Goal: Transaction & Acquisition: Book appointment/travel/reservation

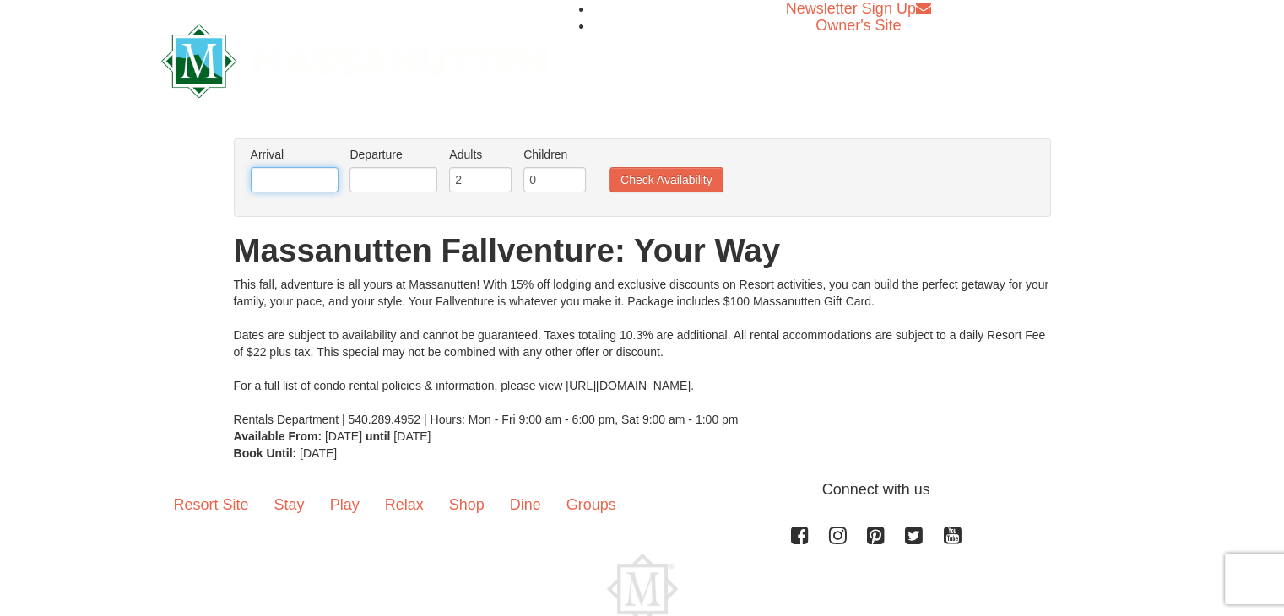
click at [301, 183] on input "text" at bounding box center [295, 179] width 88 height 25
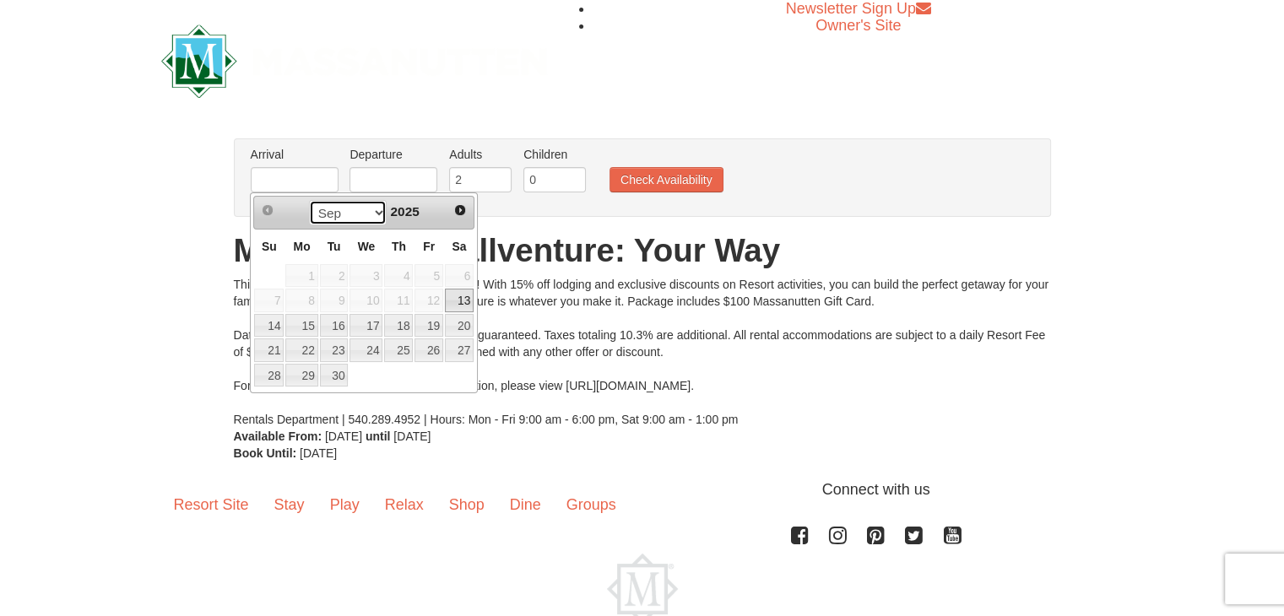
click at [376, 214] on select "Sep Oct Nov Dec" at bounding box center [348, 212] width 78 height 25
click at [381, 369] on link "26" at bounding box center [365, 376] width 33 height 24
type input "[DATE]"
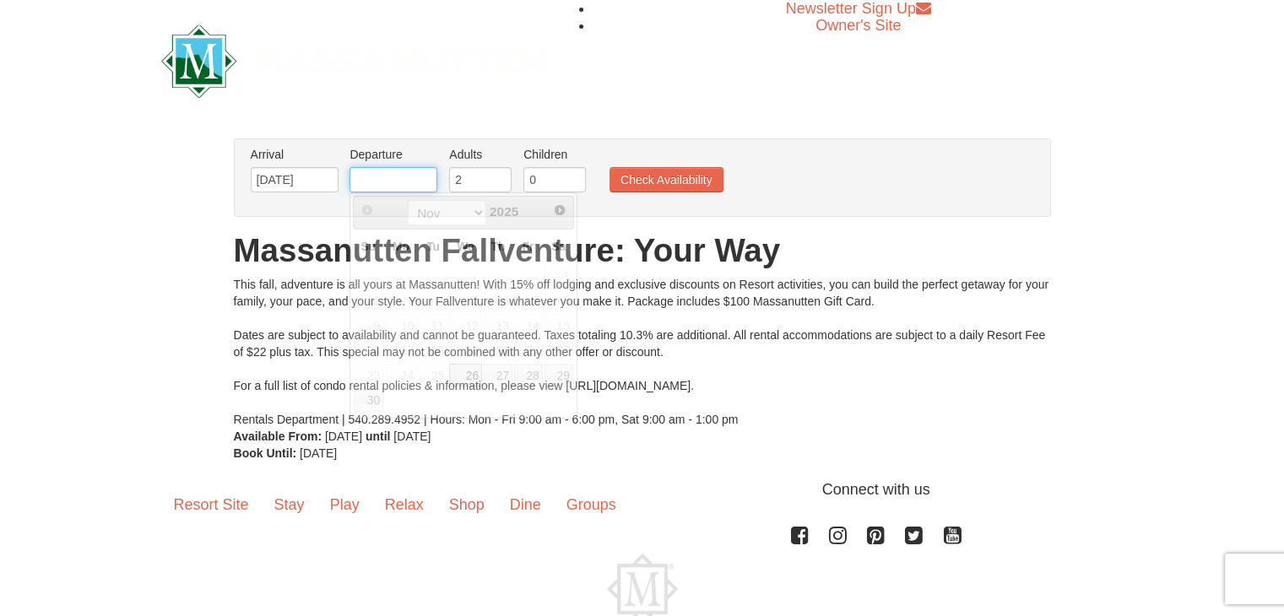
click at [400, 177] on input "text" at bounding box center [393, 179] width 88 height 25
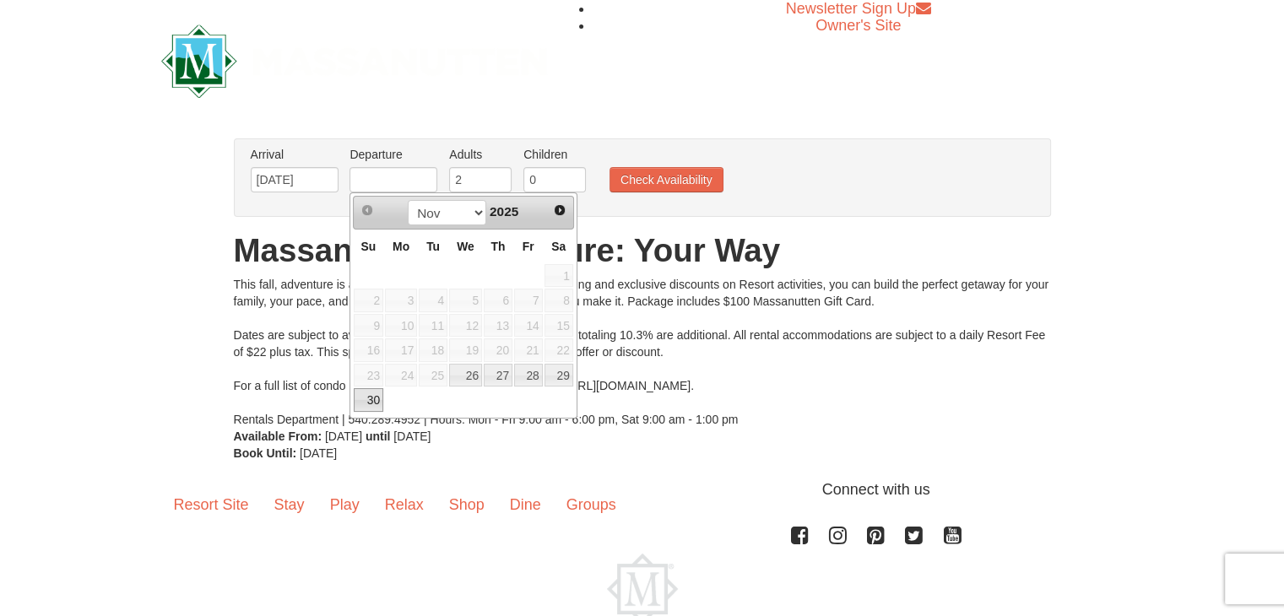
click at [374, 399] on link "30" at bounding box center [369, 400] width 30 height 24
type input "11/30/2025"
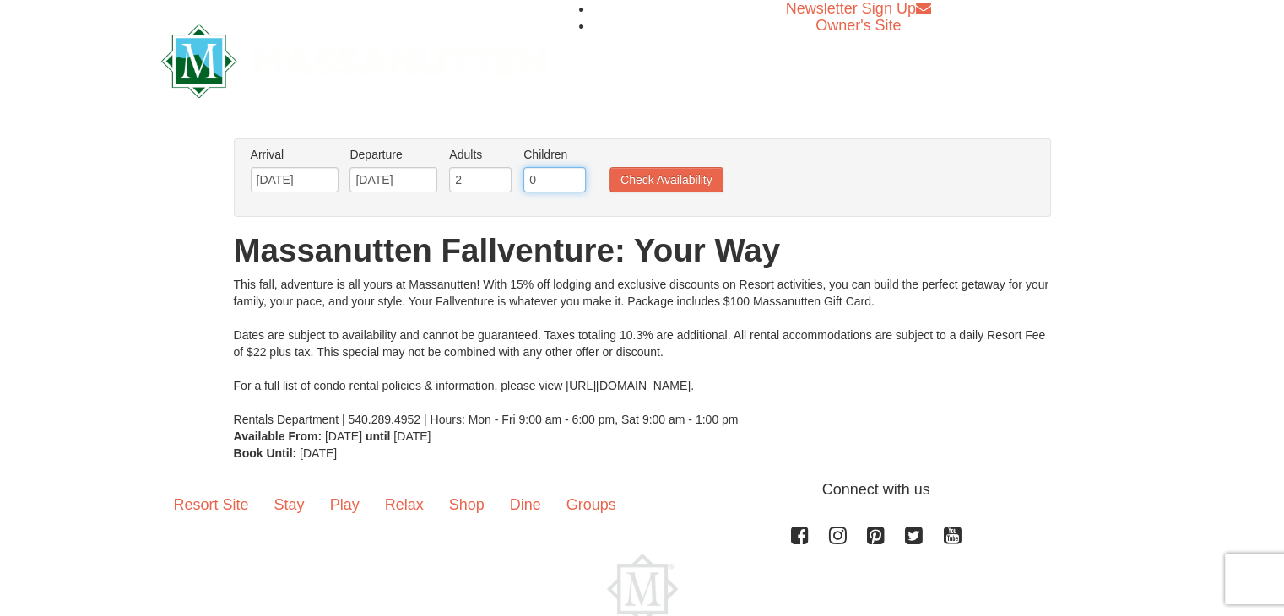
click at [553, 181] on input "0" at bounding box center [554, 179] width 62 height 25
type input "2"
click at [659, 170] on button "Check Availability" at bounding box center [666, 179] width 114 height 25
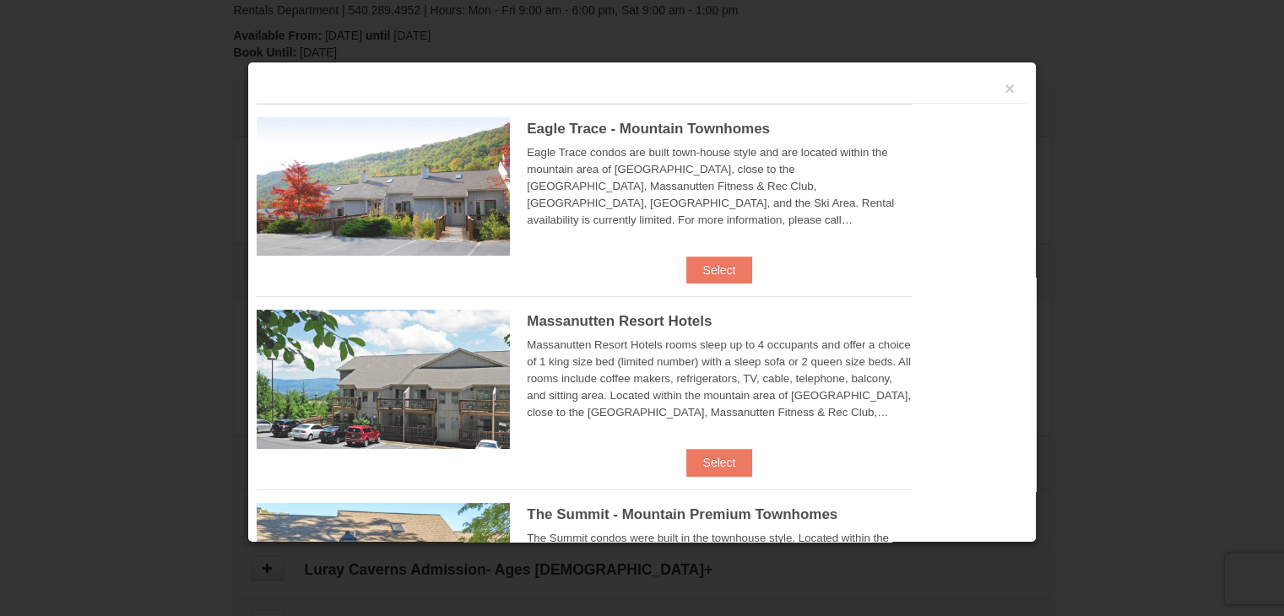
scroll to position [455, 0]
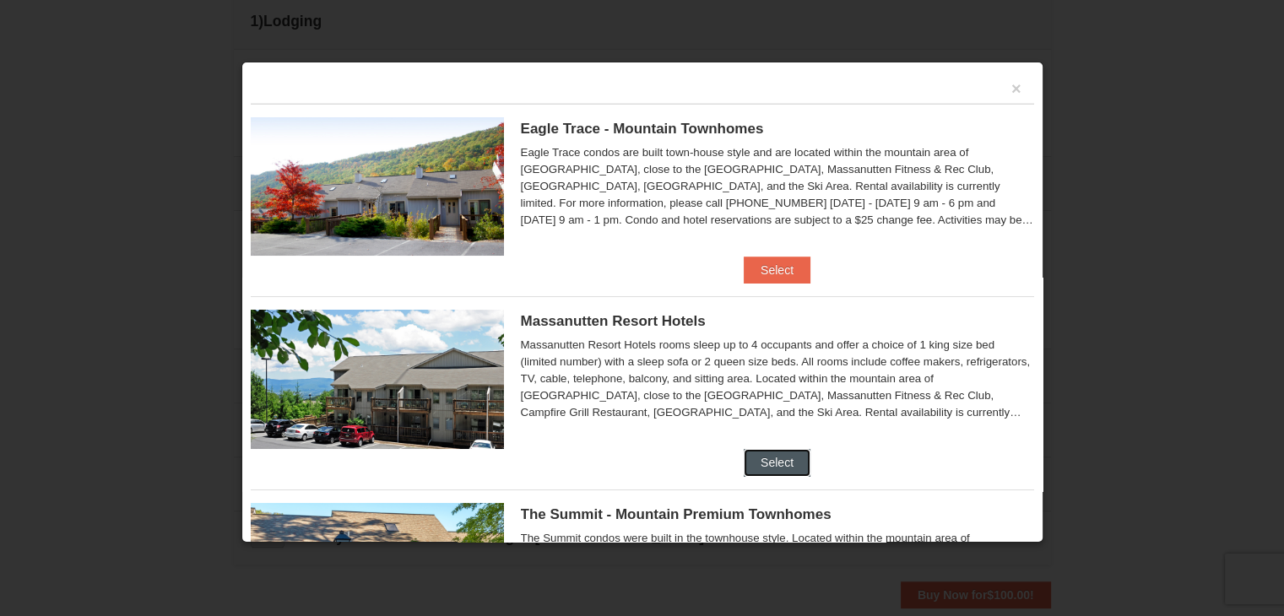
click at [773, 462] on button "Select" at bounding box center [777, 462] width 67 height 27
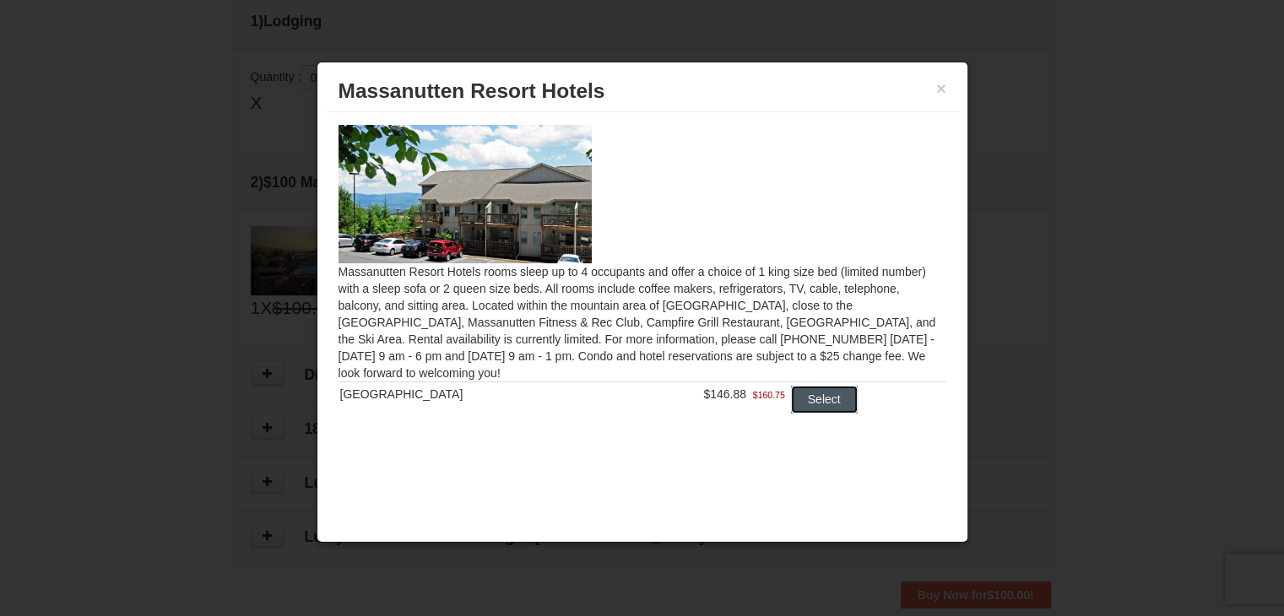
click at [812, 400] on button "Select" at bounding box center [824, 399] width 67 height 27
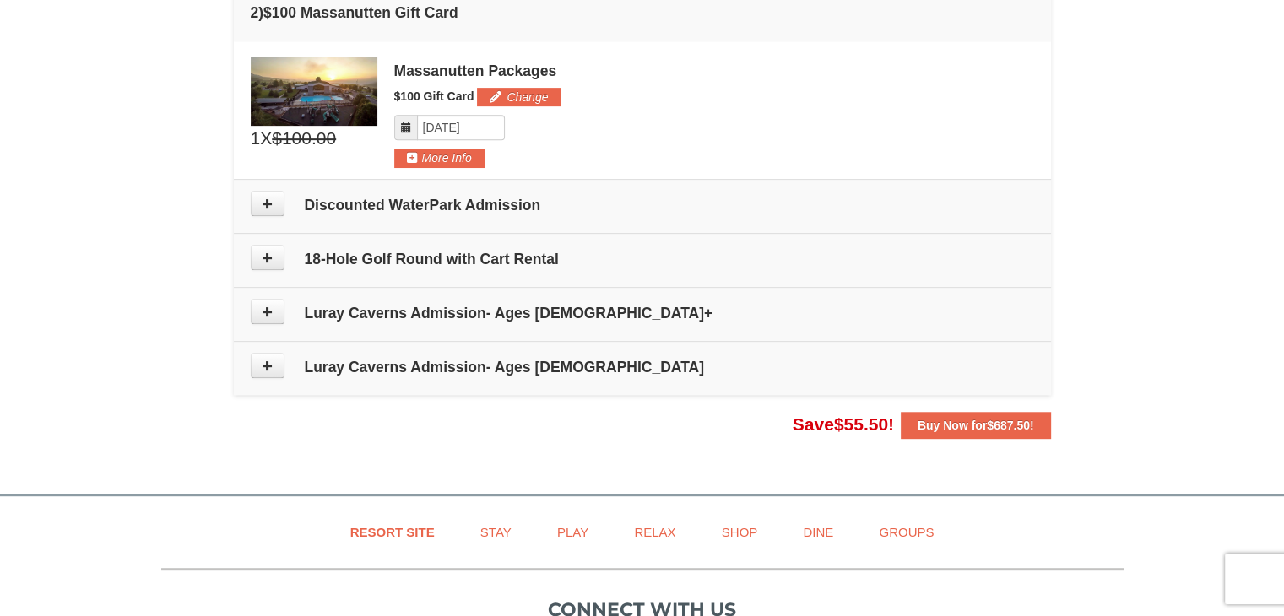
scroll to position [706, 0]
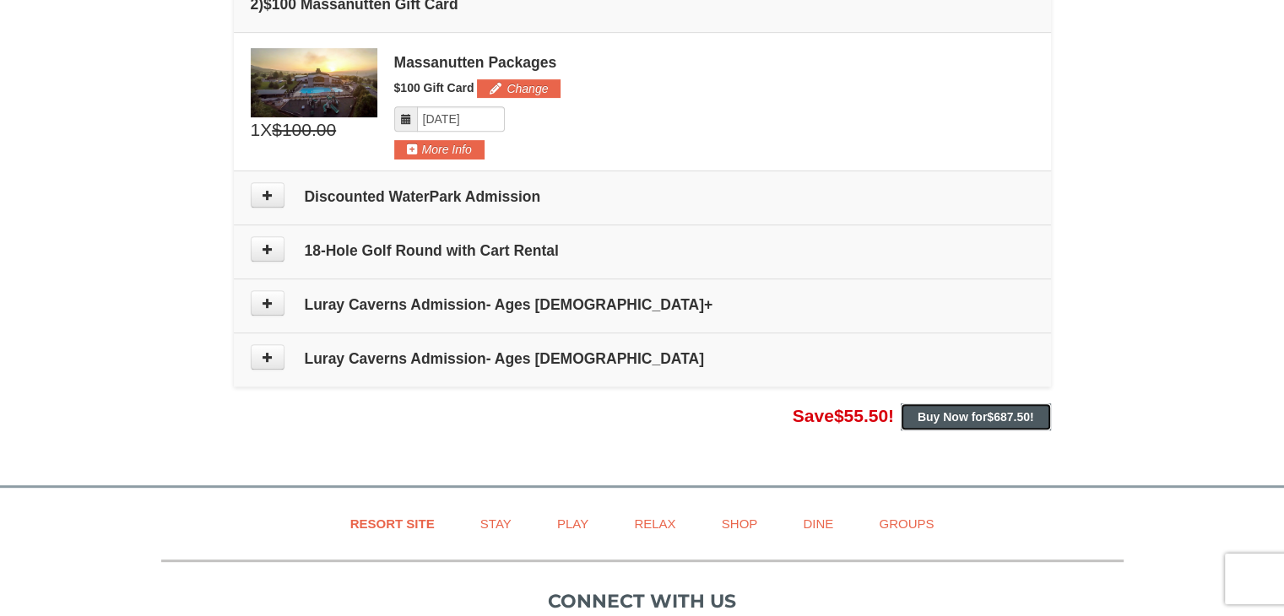
click at [980, 416] on strong "Buy Now for $687.50 !" at bounding box center [975, 417] width 116 height 14
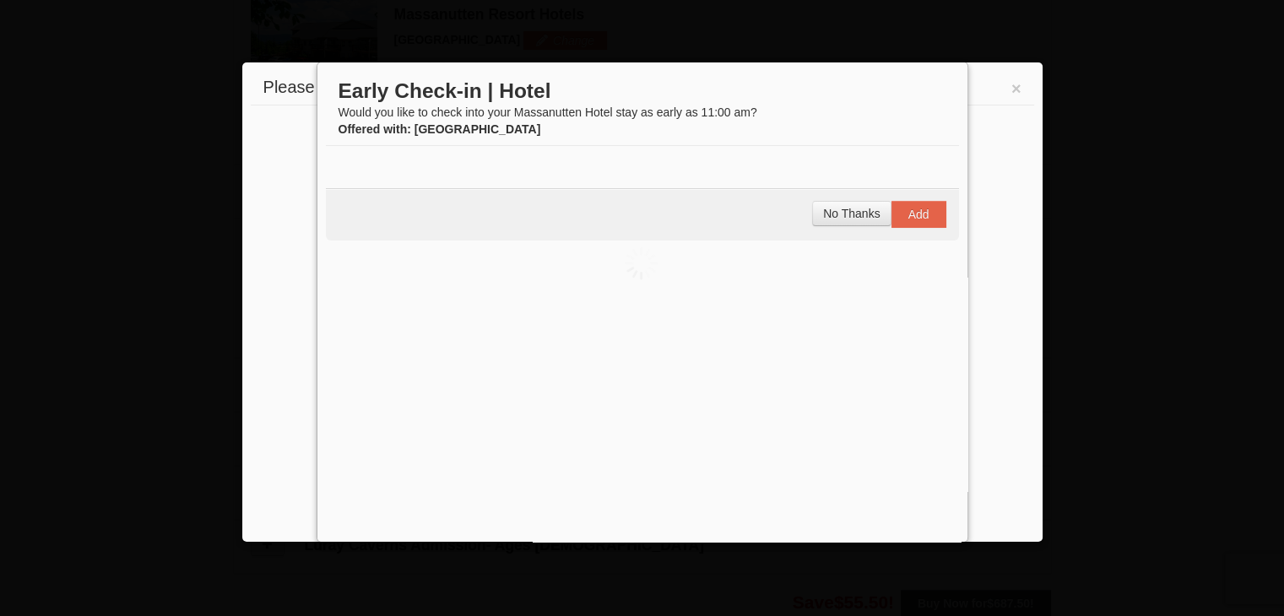
scroll to position [519, 0]
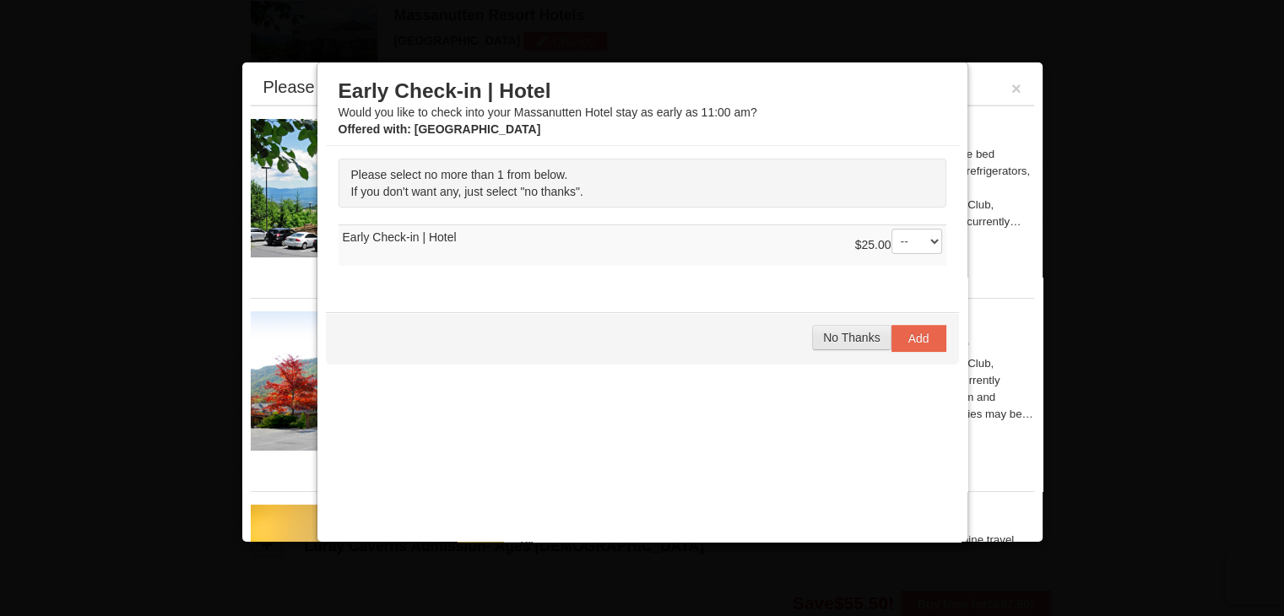
click at [851, 338] on span "No Thanks" at bounding box center [851, 338] width 57 height 14
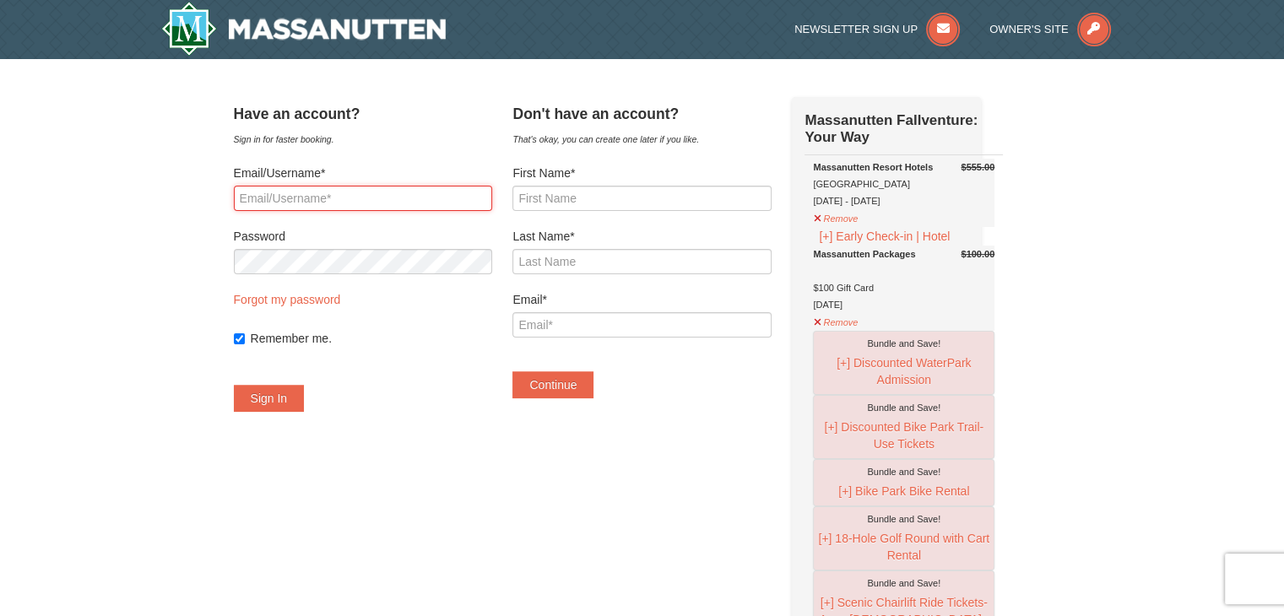
click at [424, 196] on input "Email/Username*" at bounding box center [363, 198] width 258 height 25
click at [245, 339] on input "Remember me." at bounding box center [239, 338] width 11 height 11
checkbox input "false"
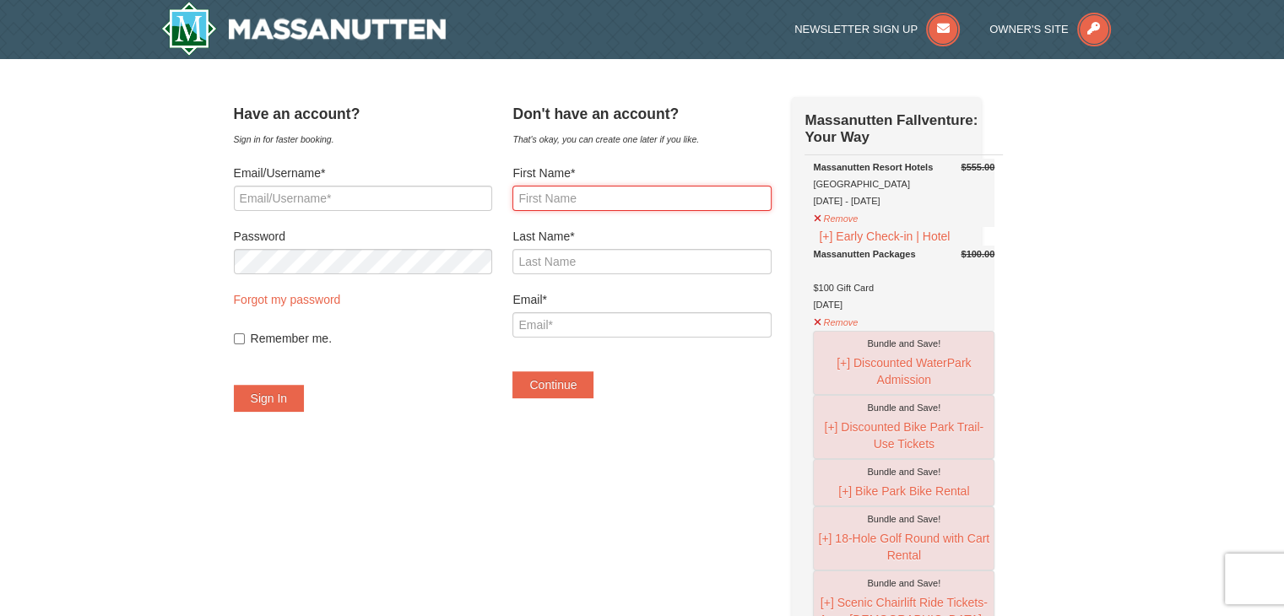
click at [605, 198] on input "First Name*" at bounding box center [641, 198] width 258 height 25
type input "Prerna Sharma"
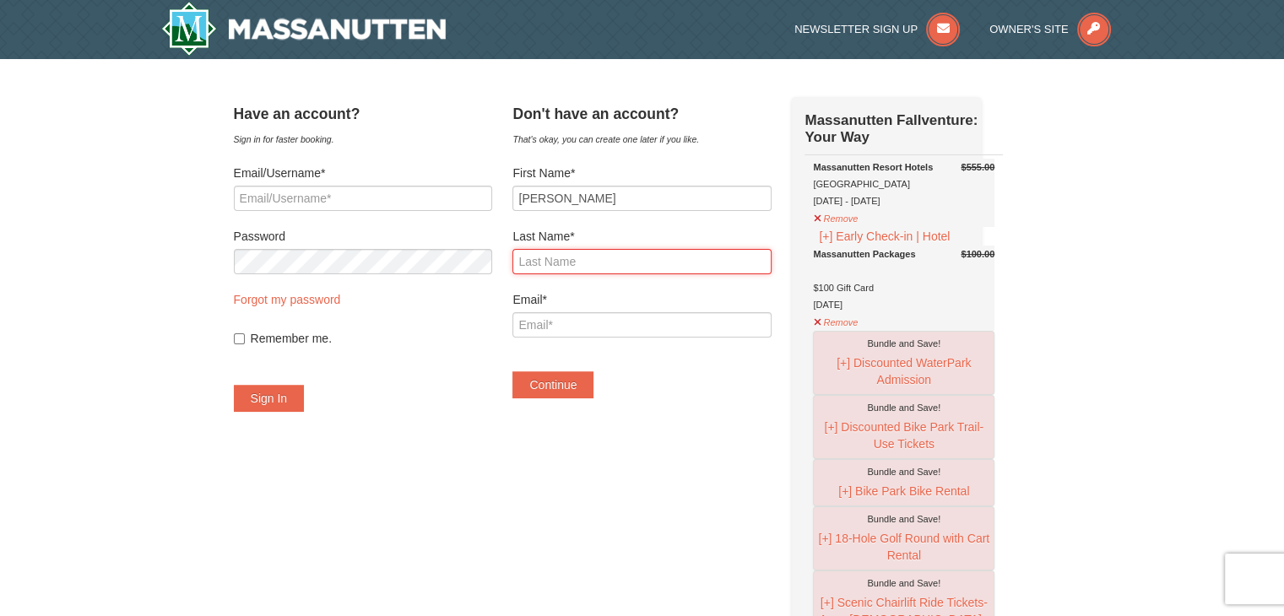
click at [649, 262] on input "Last Name*" at bounding box center [641, 261] width 258 height 25
type input "Singhal"
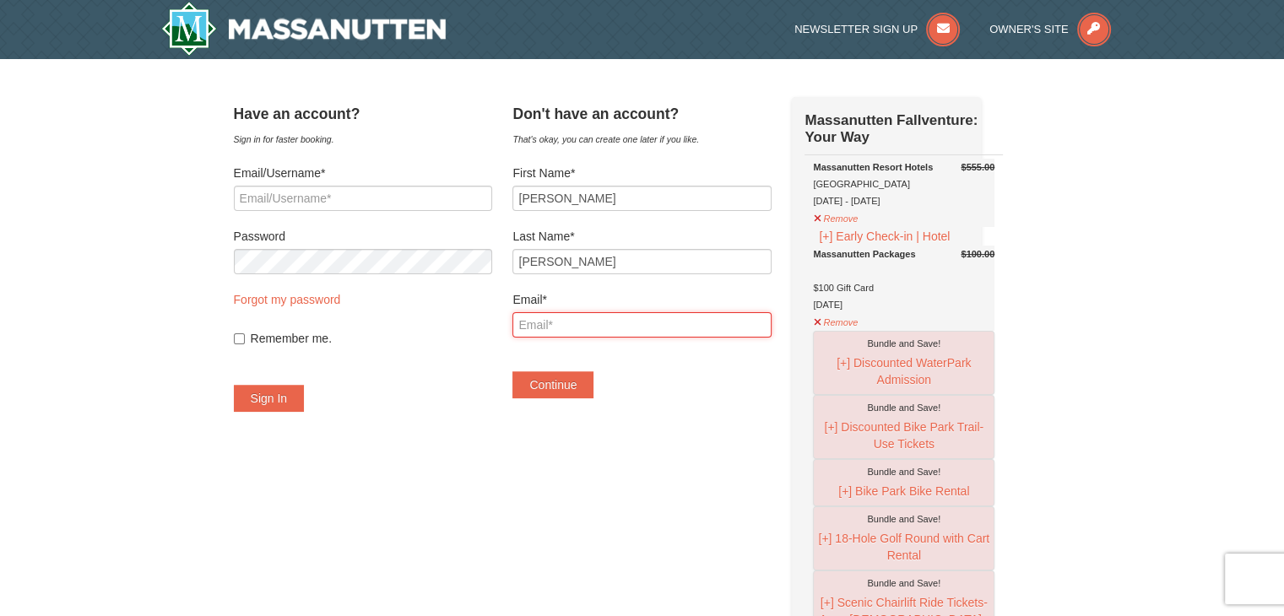
click at [653, 322] on input "Email*" at bounding box center [641, 324] width 258 height 25
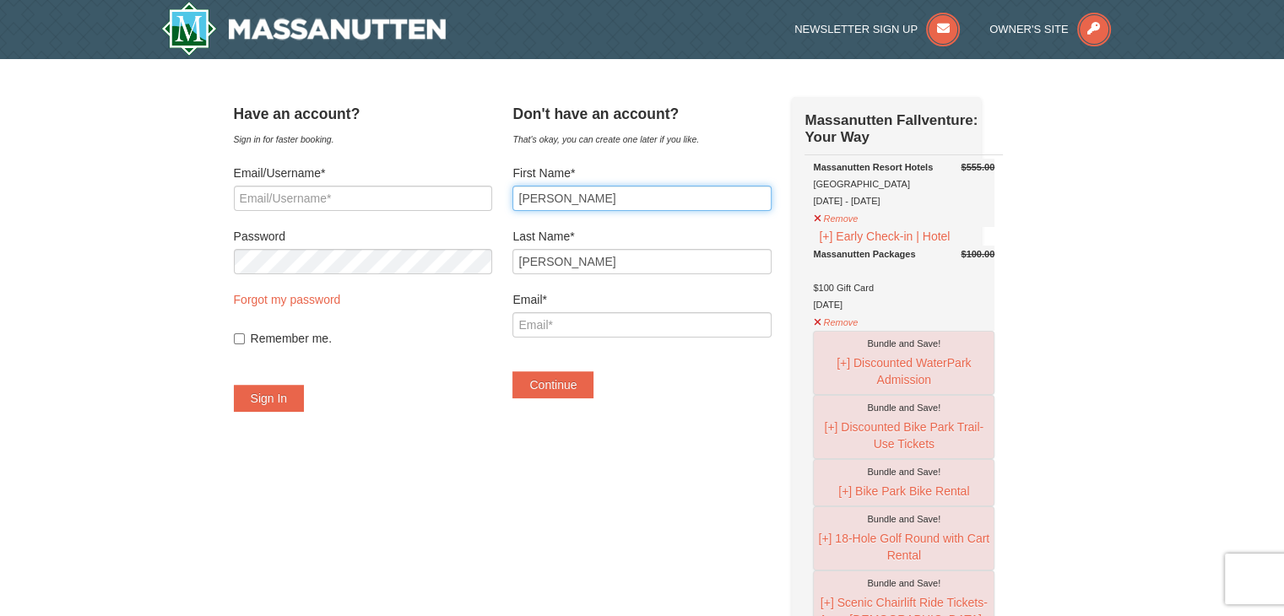
click at [631, 197] on input "Prerna Sharma" at bounding box center [641, 198] width 258 height 25
type input "Puneet"
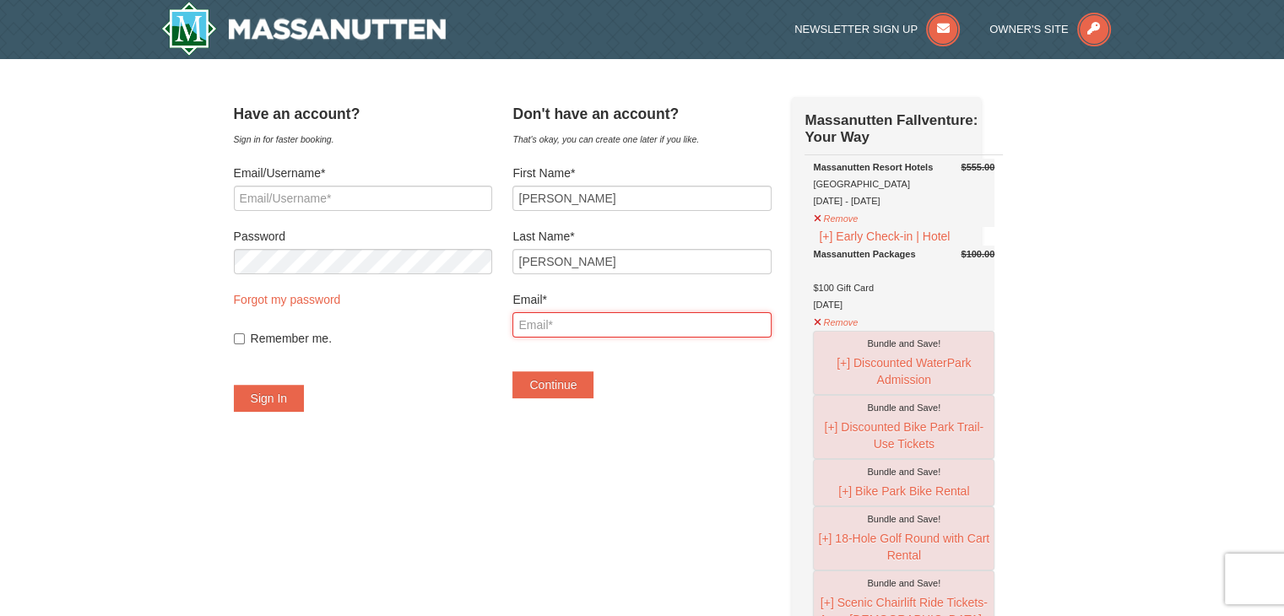
click at [612, 316] on input "Email*" at bounding box center [641, 324] width 258 height 25
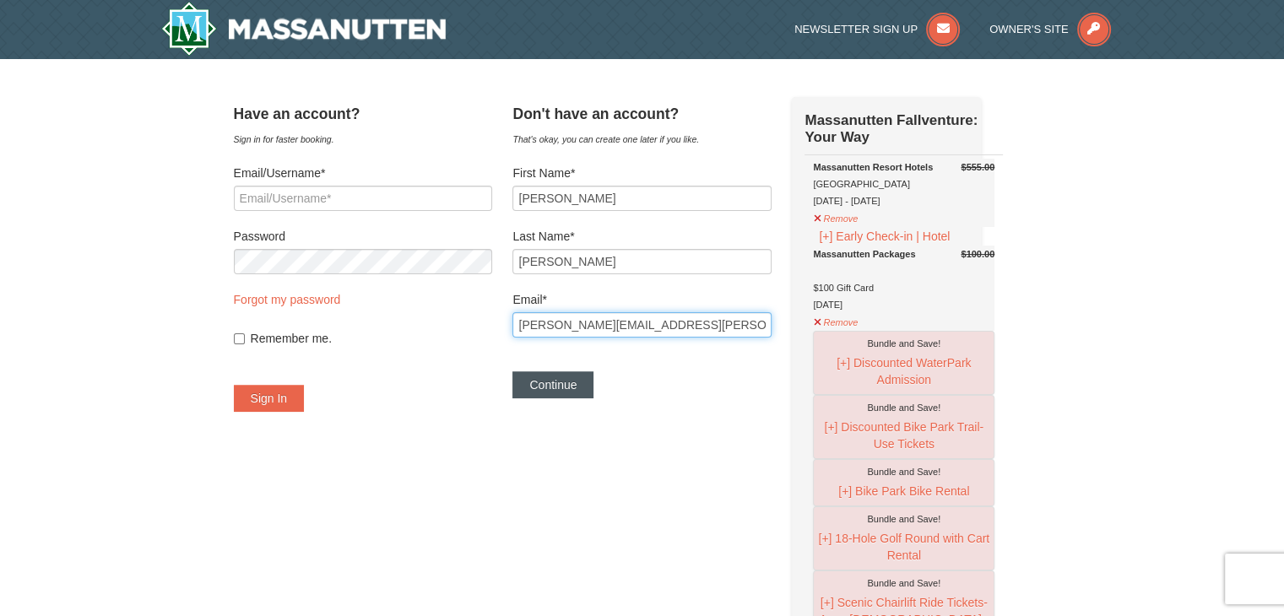
type input "singhal.puneet@gmail.com"
click at [584, 382] on button "Continue" at bounding box center [552, 384] width 81 height 27
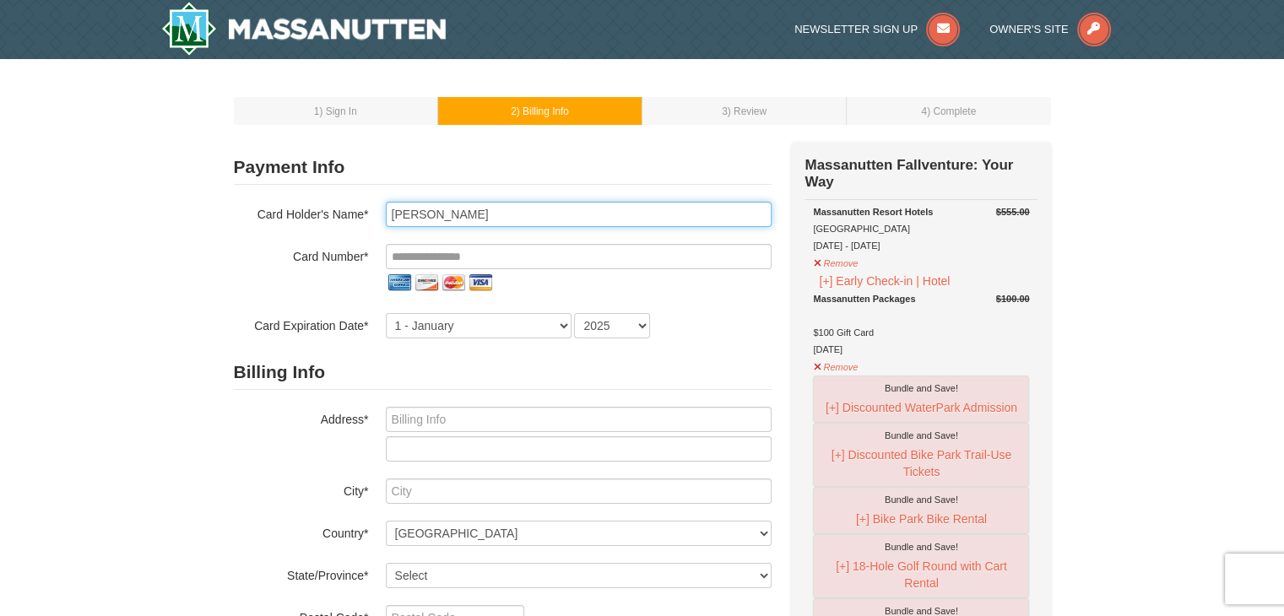
click at [554, 217] on input "Puneet Singhal" at bounding box center [579, 214] width 386 height 25
type input "Prerna Singhal"
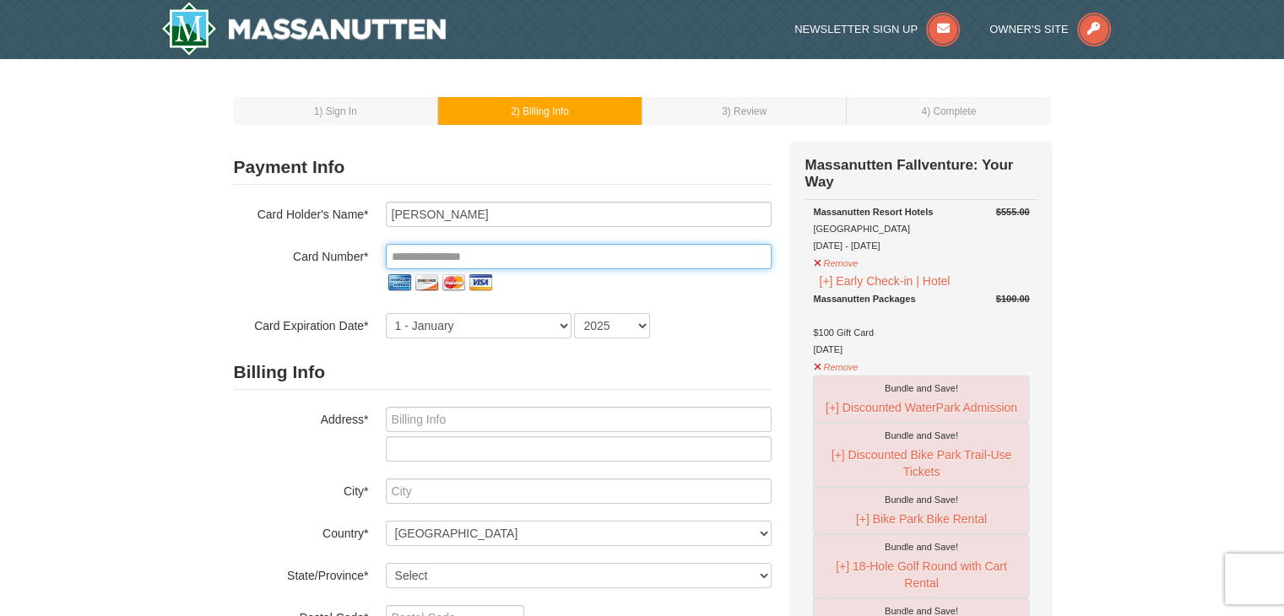
click at [544, 258] on input "tel" at bounding box center [579, 256] width 386 height 25
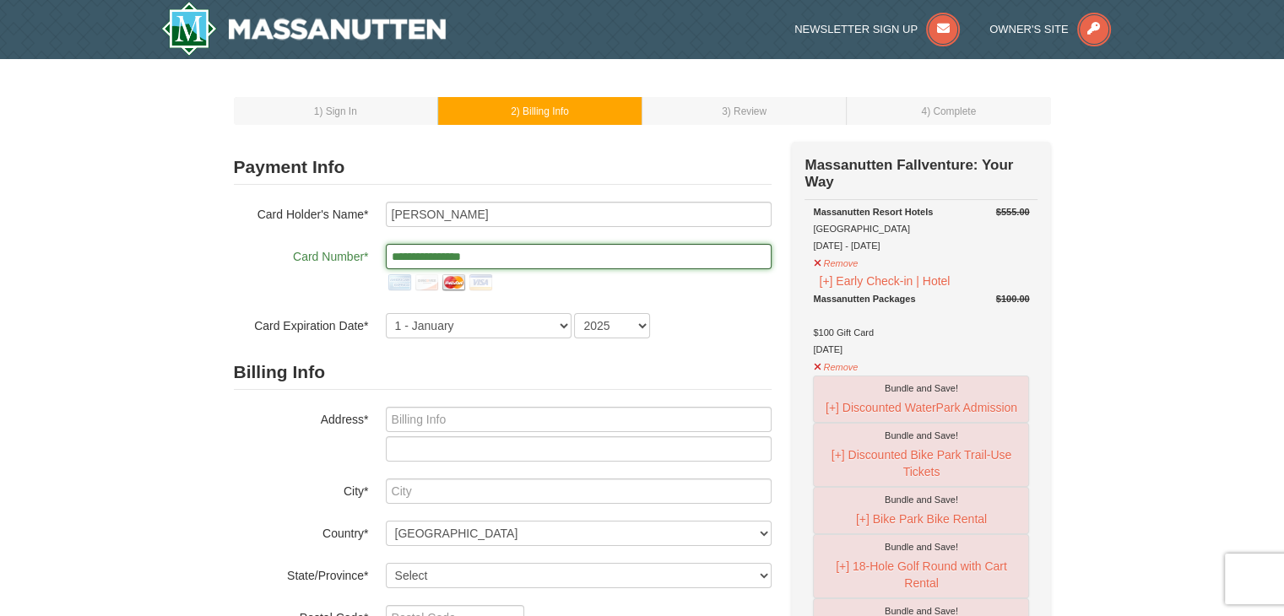
type input "**********"
click at [254, 284] on div "**********" at bounding box center [503, 270] width 538 height 52
click at [481, 327] on select "1 - January 2 - February 3 - March 4 - April 5 - May 6 - June 7 - July 8 - Augu…" at bounding box center [479, 325] width 186 height 25
select select "5"
click at [386, 313] on select "1 - January 2 - February 3 - March 4 - April 5 - May 6 - June 7 - July 8 - Augu…" at bounding box center [479, 325] width 186 height 25
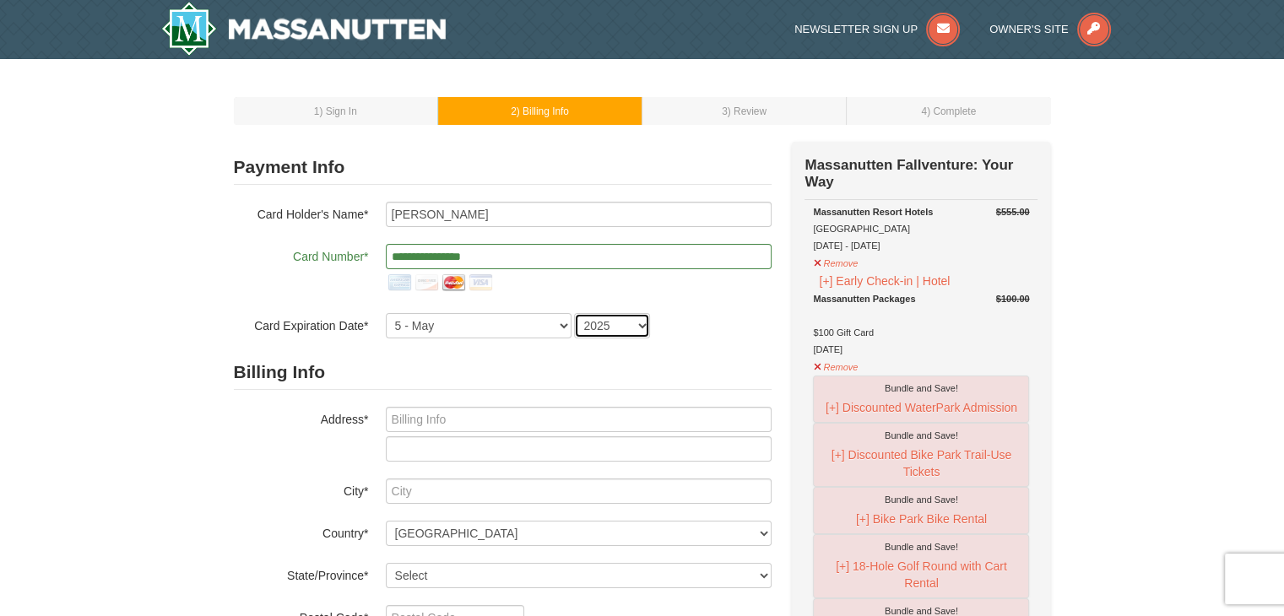
click at [599, 322] on select "2025 2026 2027 2028 2029 2030 2031 2032 2033 2034" at bounding box center [612, 325] width 76 height 25
select select "2029"
click at [574, 313] on select "2025 2026 2027 2028 2029 2030 2031 2032 2033 2034" at bounding box center [612, 325] width 76 height 25
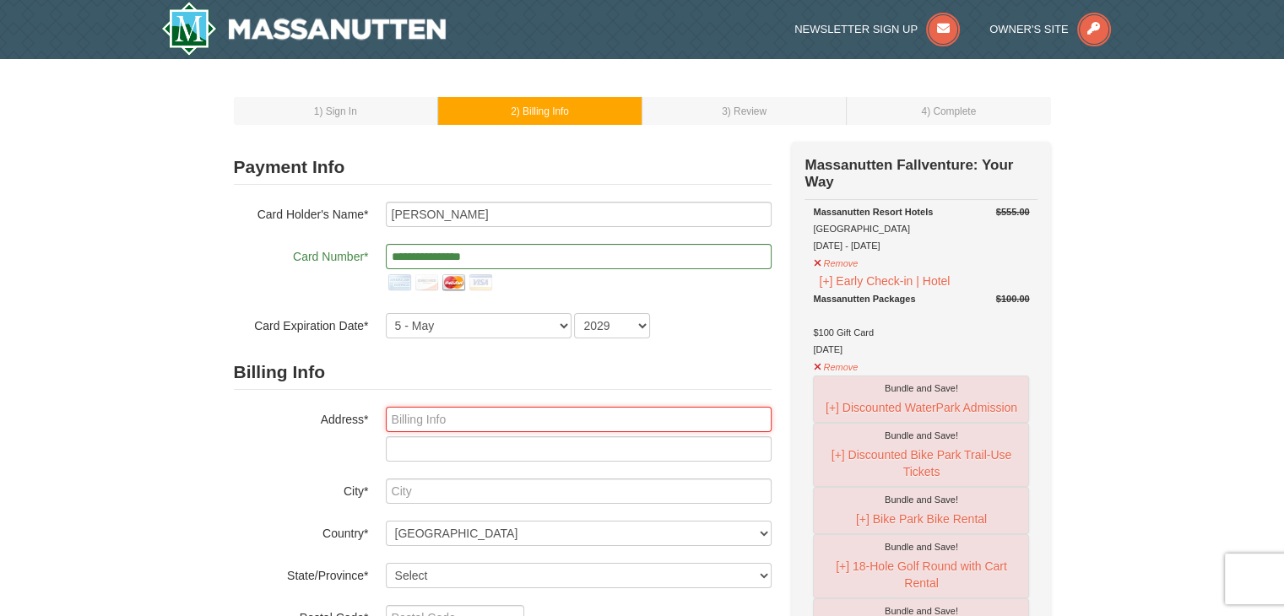
click at [562, 417] on input "text" at bounding box center [579, 419] width 386 height 25
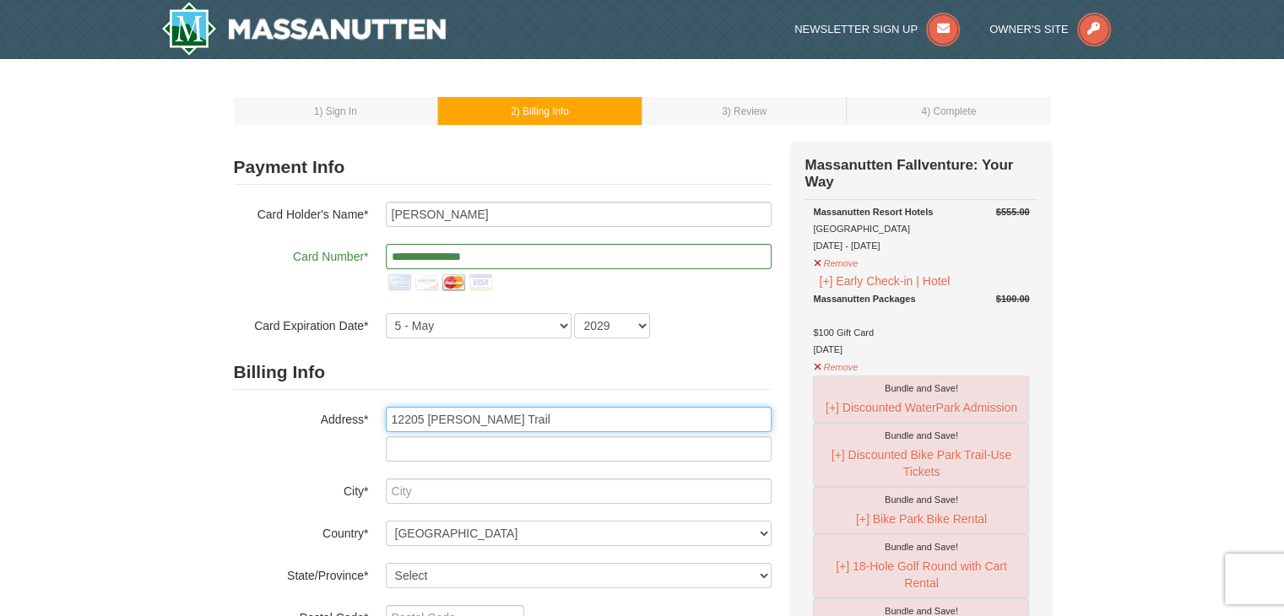
type input "12205 Thrasher Trail"
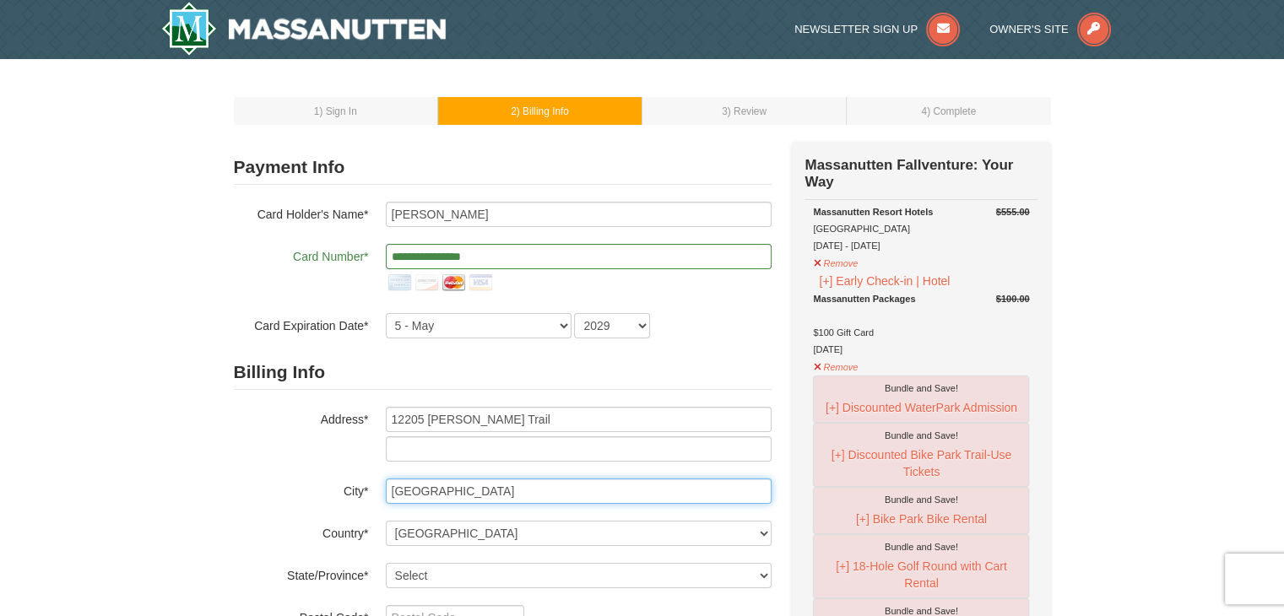
type input "West Windsor"
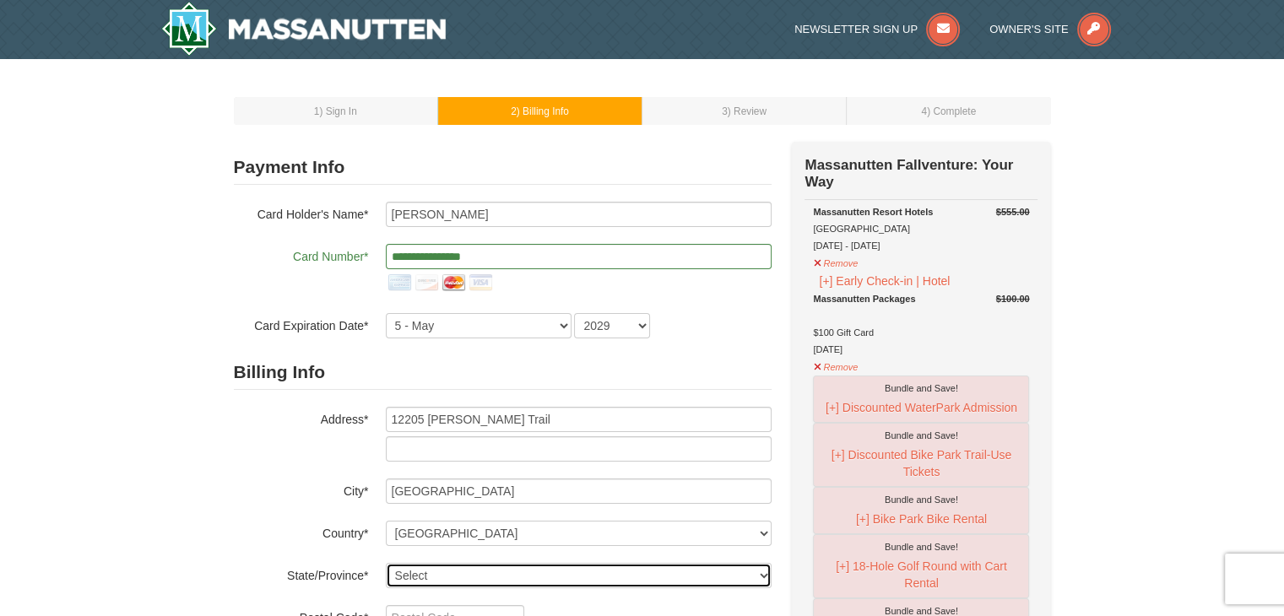
click at [558, 570] on select "Select Alabama Alaska American Samoa Arizona Arkansas California Colorado Conne…" at bounding box center [579, 575] width 386 height 25
select select "NJ"
click at [386, 563] on select "Select Alabama Alaska American Samoa Arizona Arkansas California Colorado Conne…" at bounding box center [579, 575] width 386 height 25
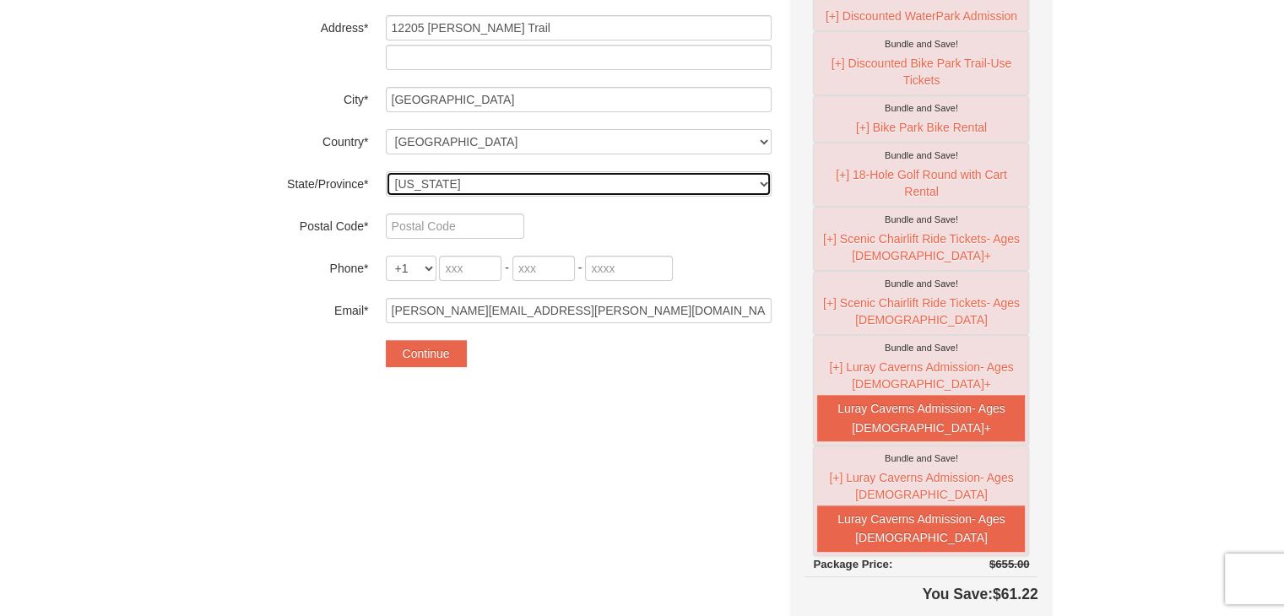
scroll to position [381, 0]
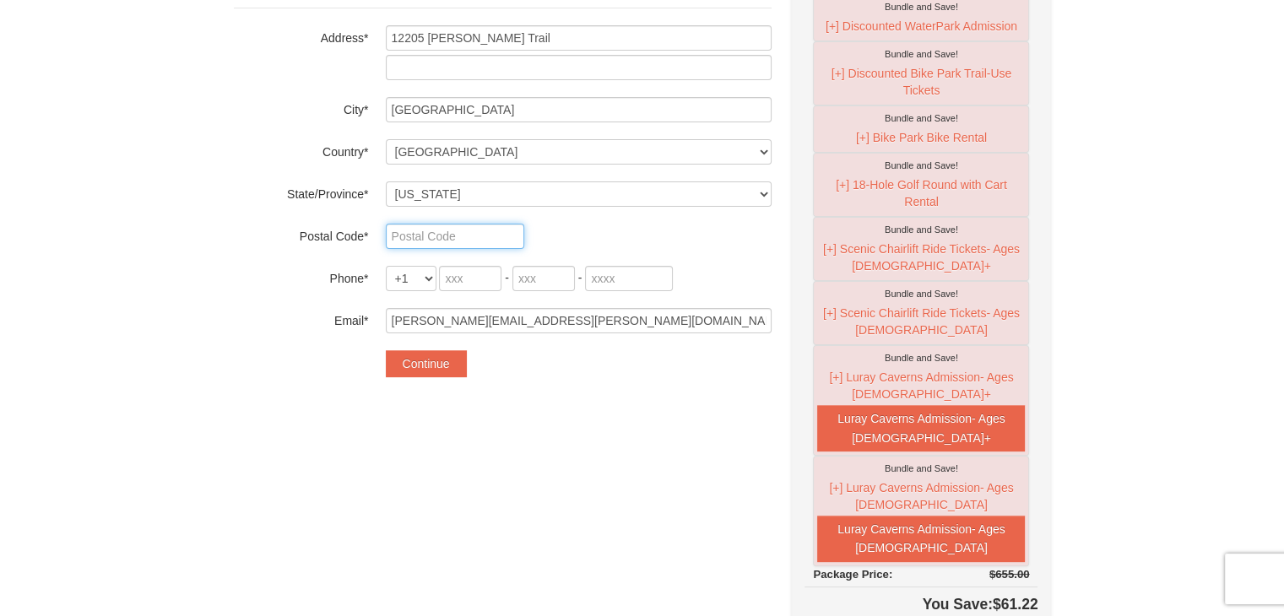
click at [503, 236] on input "text" at bounding box center [455, 236] width 138 height 25
type input "08550"
click at [461, 273] on input "tel" at bounding box center [470, 278] width 62 height 25
type input "201"
type input "932"
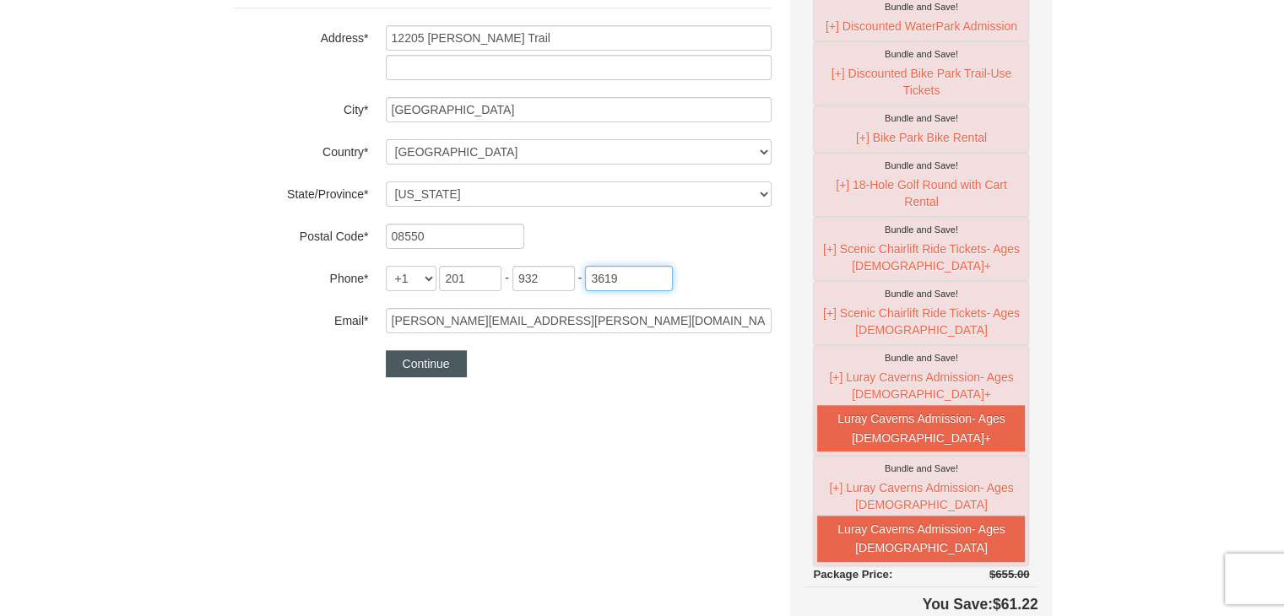
type input "3619"
click at [433, 364] on button "Continue" at bounding box center [426, 363] width 81 height 27
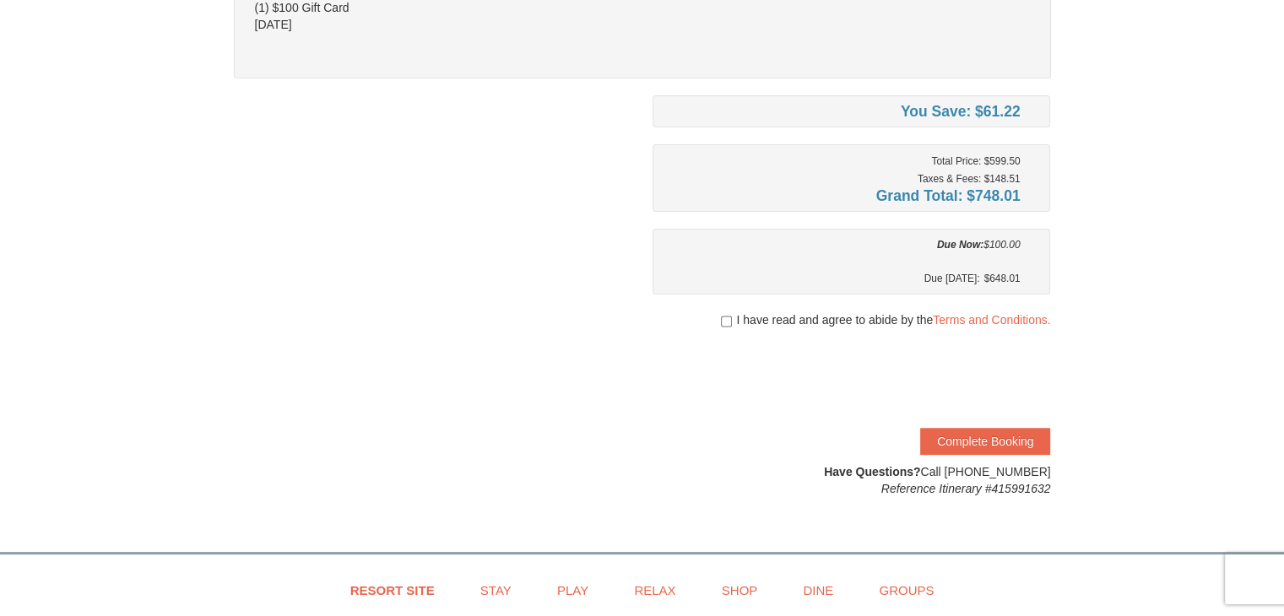
scroll to position [319, 0]
click at [722, 317] on input "checkbox" at bounding box center [726, 320] width 11 height 14
checkbox input "true"
click at [944, 432] on button "Complete Booking" at bounding box center [985, 439] width 130 height 27
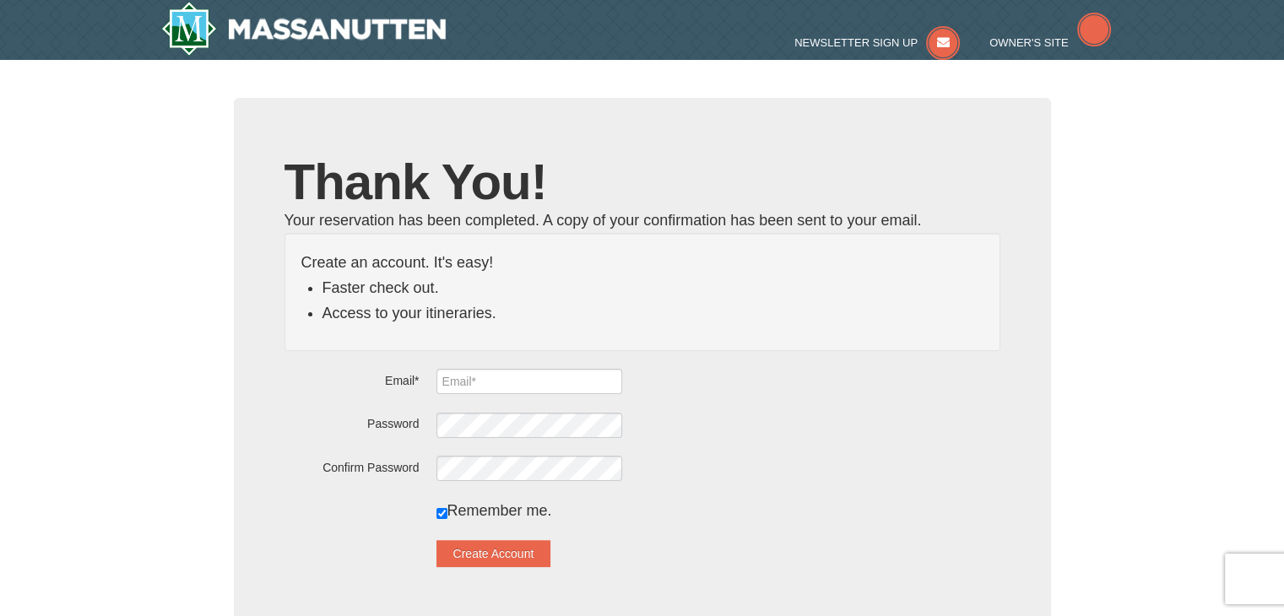
type input "[PERSON_NAME][EMAIL_ADDRESS][PERSON_NAME][DOMAIN_NAME]"
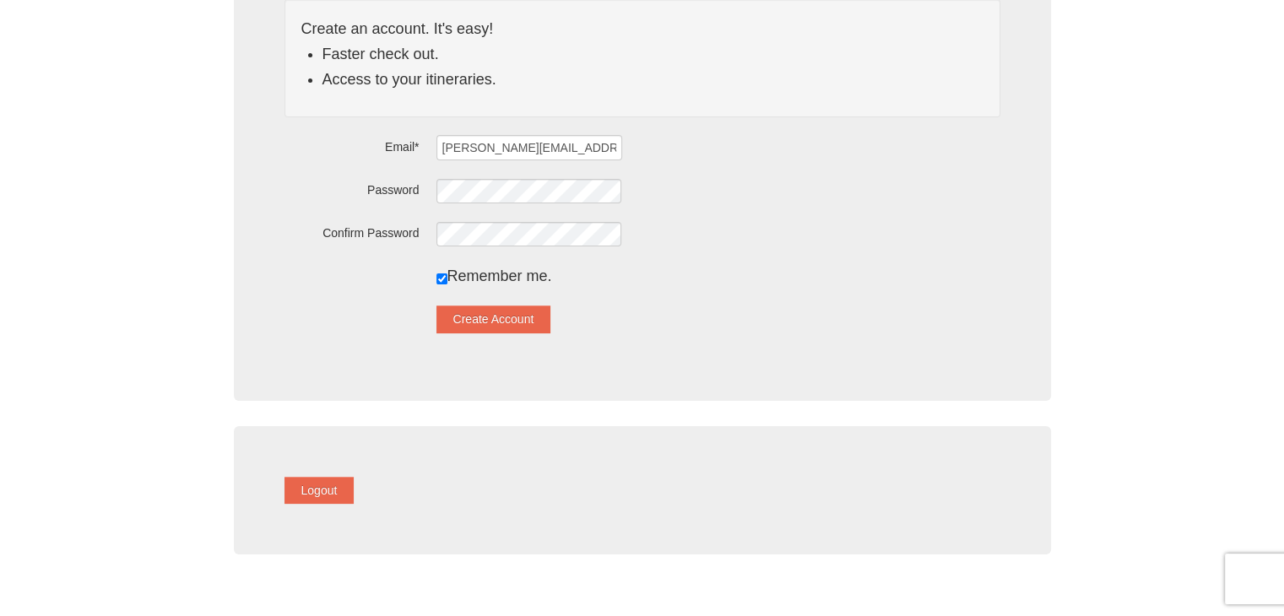
scroll to position [234, 0]
click at [350, 489] on button "Logout" at bounding box center [319, 489] width 70 height 27
